Goal: Check status

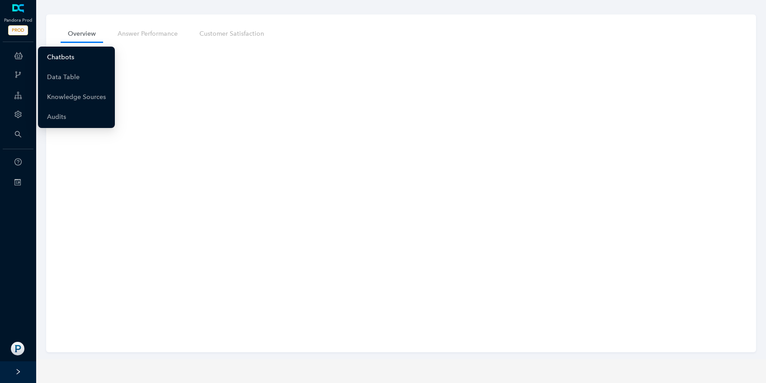
click at [61, 60] on link "Chatbots" at bounding box center [60, 57] width 27 height 18
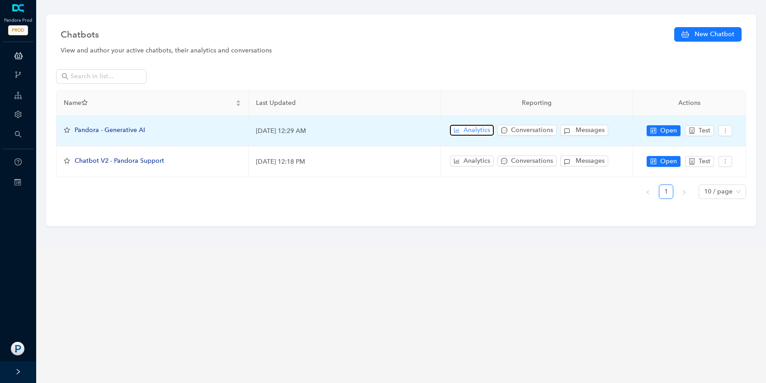
click at [458, 128] on icon "bar-chart" at bounding box center [457, 130] width 6 height 6
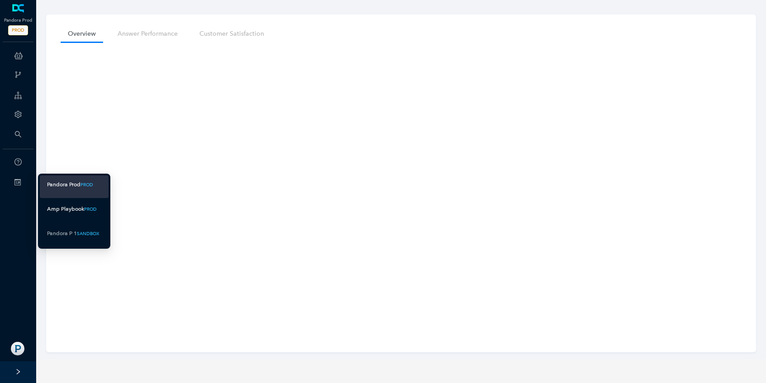
click at [60, 208] on div "Amp Playbook" at bounding box center [65, 208] width 37 height 11
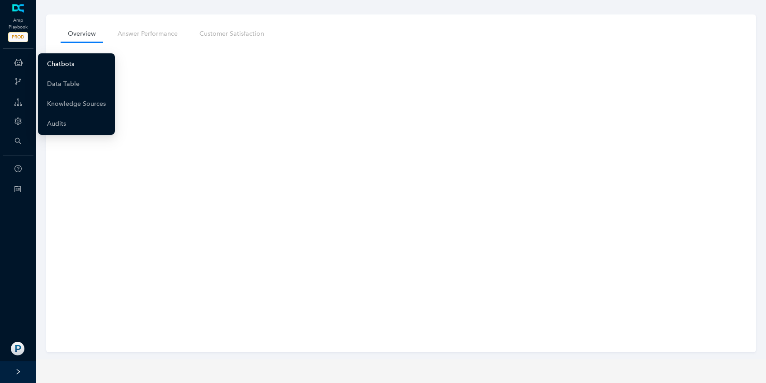
click at [58, 63] on link "Chatbots" at bounding box center [60, 64] width 27 height 18
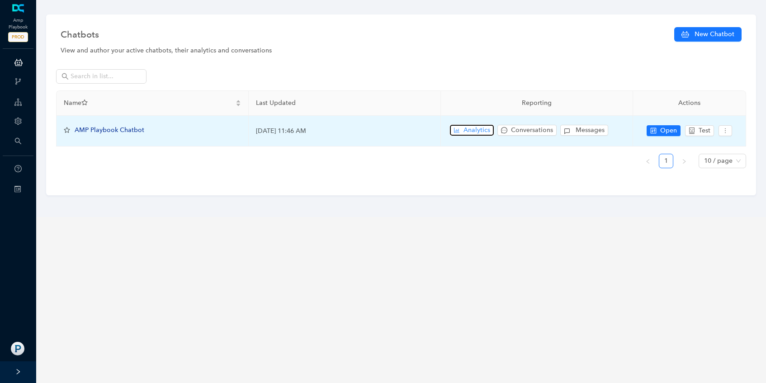
click at [482, 130] on span "Analytics" at bounding box center [476, 130] width 27 height 10
